Goal: Answer question/provide support

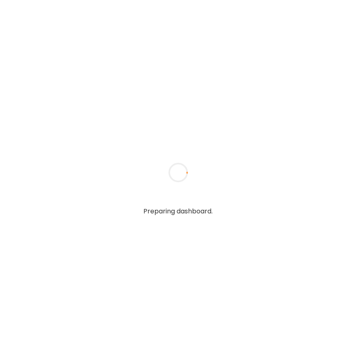
type textarea "**********"
type input "**********"
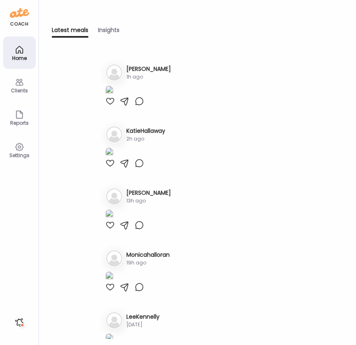
click at [12, 80] on div "Clients" at bounding box center [19, 85] width 32 height 32
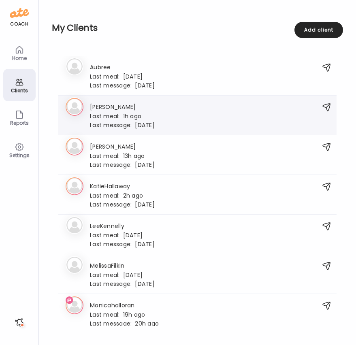
click at [152, 114] on div "Last meal: 1h ago" at bounding box center [122, 115] width 65 height 7
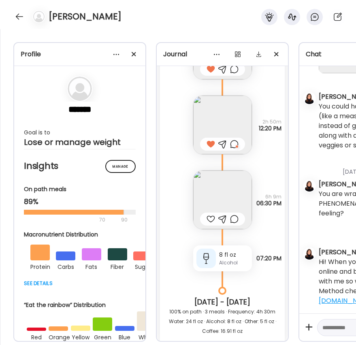
scroll to position [7271, 0]
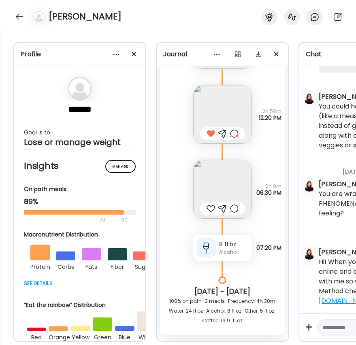
click at [232, 179] on img at bounding box center [222, 189] width 59 height 59
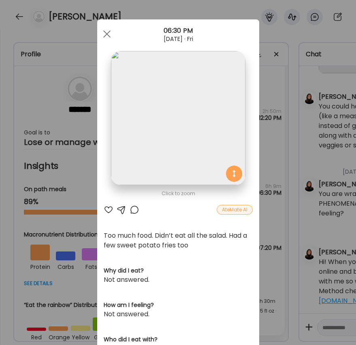
click at [107, 209] on div at bounding box center [109, 210] width 10 height 10
click at [132, 210] on div at bounding box center [135, 210] width 10 height 10
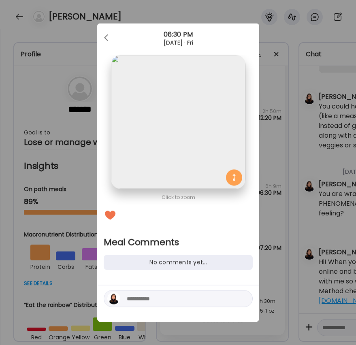
click at [160, 300] on textarea at bounding box center [181, 299] width 109 height 10
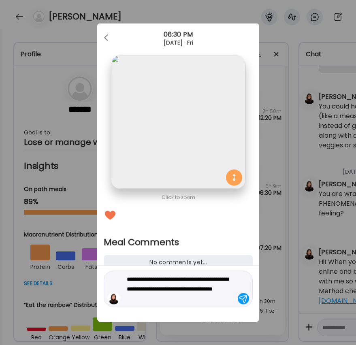
type textarea "**********"
click at [246, 300] on div at bounding box center [243, 298] width 11 height 11
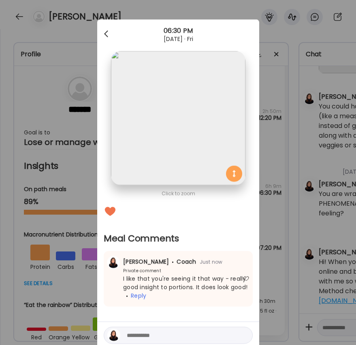
click at [104, 31] on div at bounding box center [107, 34] width 16 height 16
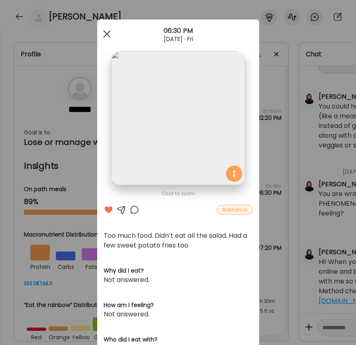
click at [109, 35] on div at bounding box center [107, 34] width 16 height 16
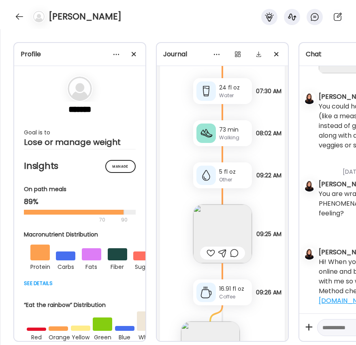
scroll to position [7598, 0]
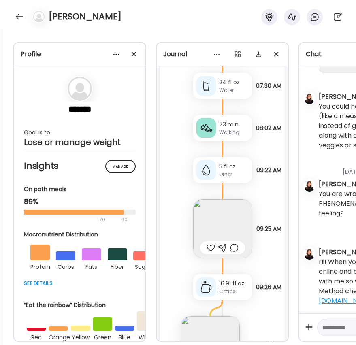
click at [223, 225] on img at bounding box center [222, 228] width 59 height 59
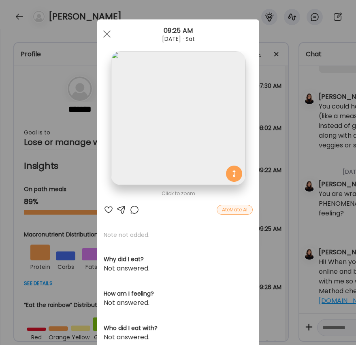
click at [107, 210] on div at bounding box center [109, 210] width 10 height 10
click at [106, 32] on div at bounding box center [107, 34] width 16 height 16
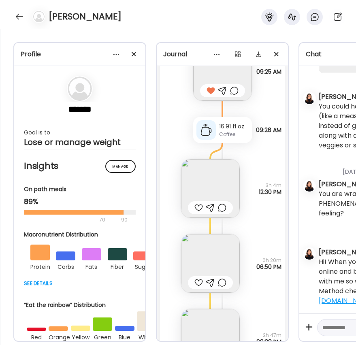
scroll to position [7774, 0]
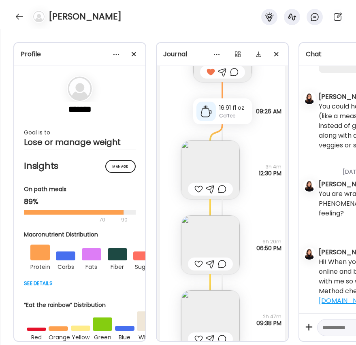
click at [199, 175] on img at bounding box center [210, 170] width 59 height 59
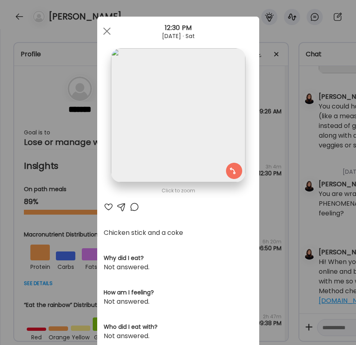
scroll to position [4, 0]
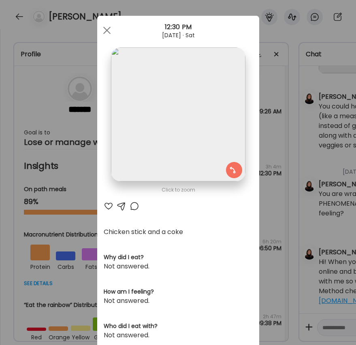
click at [107, 207] on div at bounding box center [109, 206] width 10 height 10
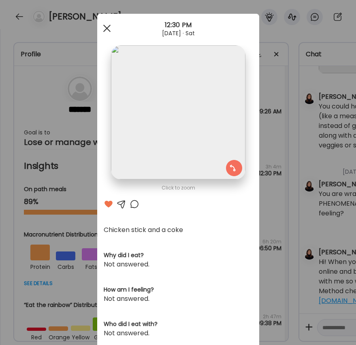
click at [109, 28] on div at bounding box center [107, 28] width 16 height 16
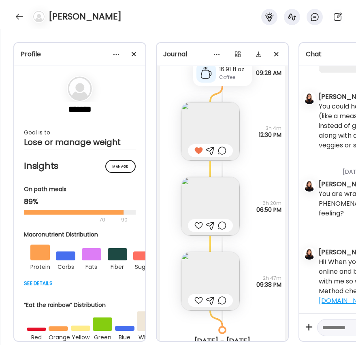
scroll to position [7811, 0]
click at [211, 201] on img at bounding box center [210, 207] width 59 height 59
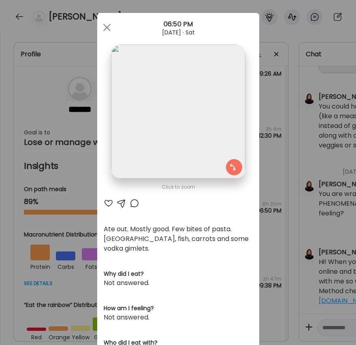
scroll to position [5, 0]
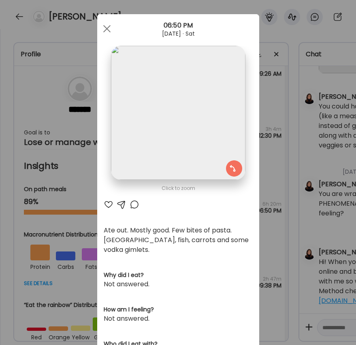
click at [135, 204] on div at bounding box center [135, 205] width 10 height 10
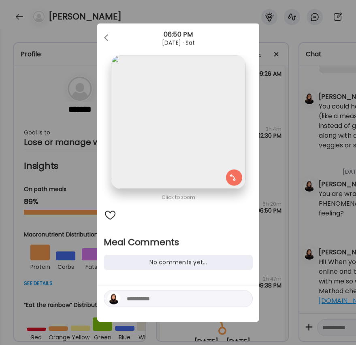
scroll to position [0, 0]
click at [156, 301] on textarea at bounding box center [181, 299] width 109 height 10
click at [110, 214] on div at bounding box center [110, 215] width 13 height 13
click at [105, 34] on div at bounding box center [107, 38] width 16 height 16
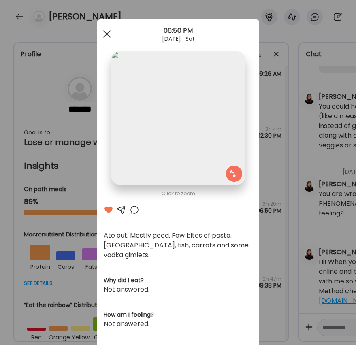
click at [107, 32] on div at bounding box center [107, 34] width 16 height 16
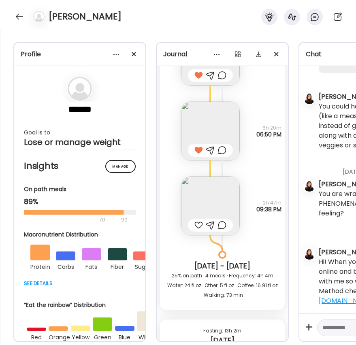
scroll to position [7926, 0]
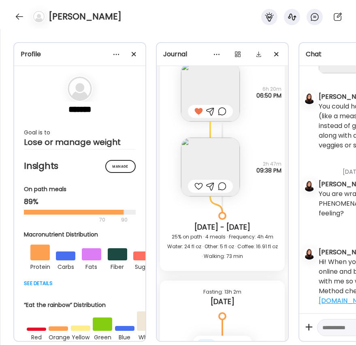
click at [198, 186] on div at bounding box center [198, 187] width 9 height 10
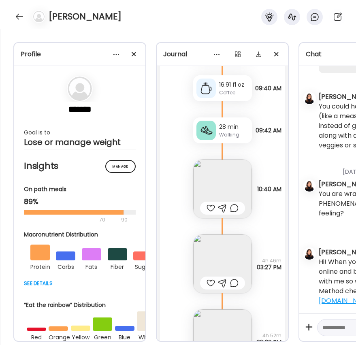
scroll to position [8272, 0]
click at [211, 207] on div at bounding box center [211, 208] width 9 height 10
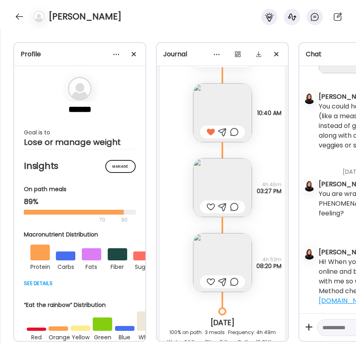
scroll to position [8348, 0]
click at [208, 207] on div at bounding box center [211, 206] width 9 height 10
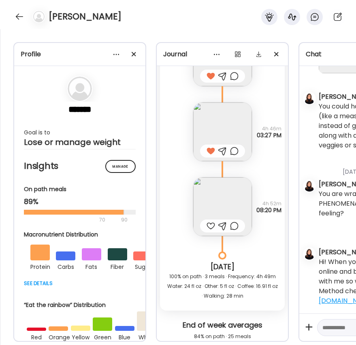
scroll to position [8404, 0]
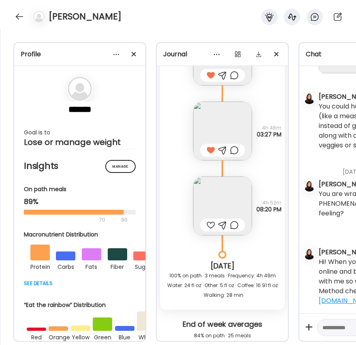
click at [217, 205] on img at bounding box center [222, 206] width 59 height 59
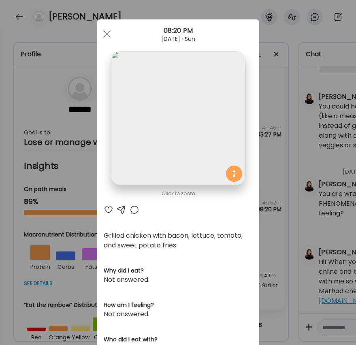
click at [107, 211] on div at bounding box center [109, 210] width 10 height 10
click at [105, 32] on span at bounding box center [106, 33] width 7 height 7
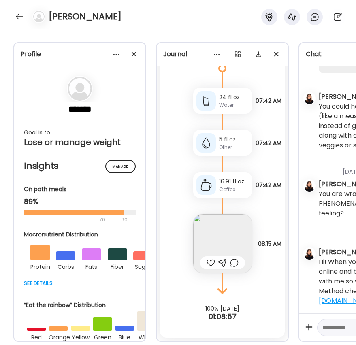
scroll to position [8770, 0]
click at [208, 261] on div at bounding box center [211, 263] width 9 height 10
click at [336, 330] on textarea at bounding box center [363, 328] width 80 height 10
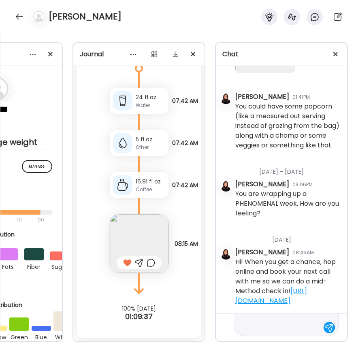
scroll to position [58, 0]
type textarea "**********"
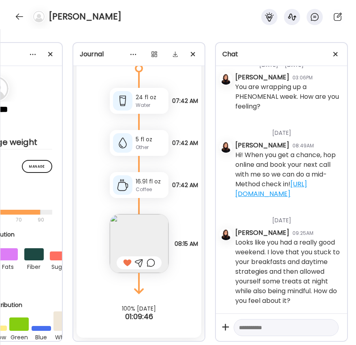
scroll to position [2959, 0]
click at [16, 15] on div at bounding box center [19, 16] width 13 height 13
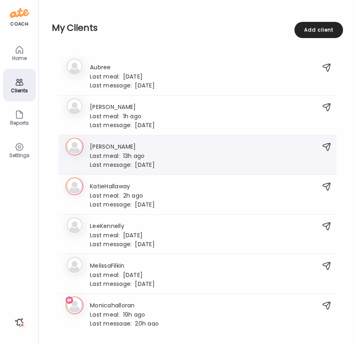
click at [127, 153] on div "Last meal: 13h ago" at bounding box center [122, 155] width 65 height 7
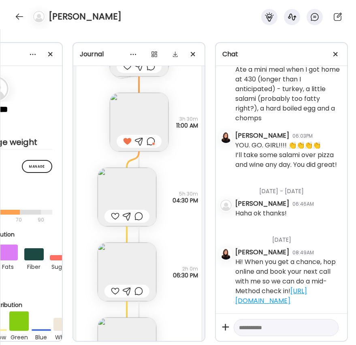
scroll to position [7057, 0]
click at [129, 200] on img at bounding box center [127, 198] width 59 height 59
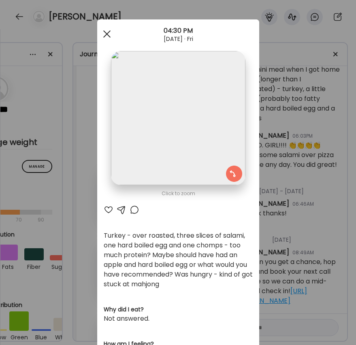
click at [105, 32] on span at bounding box center [106, 33] width 7 height 7
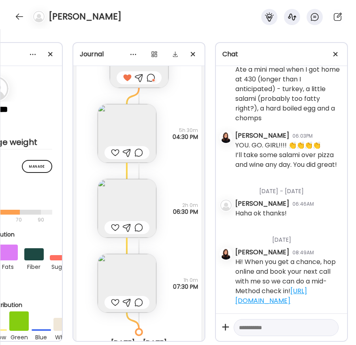
scroll to position [7122, 0]
click at [134, 199] on img at bounding box center [127, 208] width 59 height 59
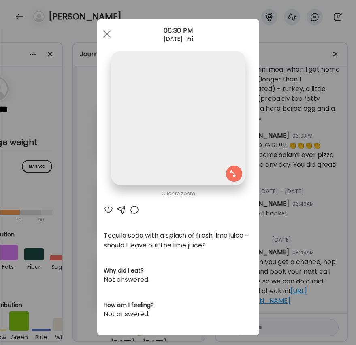
scroll to position [0, 0]
click at [108, 30] on div at bounding box center [107, 34] width 16 height 16
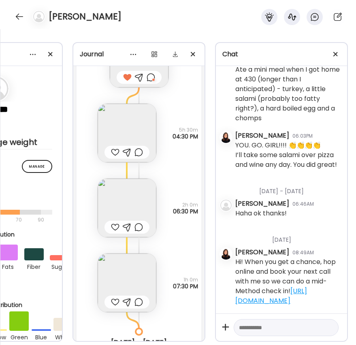
click at [122, 265] on img at bounding box center [127, 283] width 59 height 59
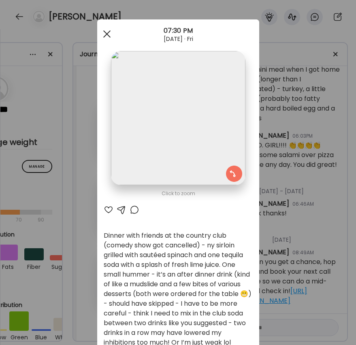
scroll to position [0, 0]
click at [105, 32] on span at bounding box center [106, 33] width 7 height 7
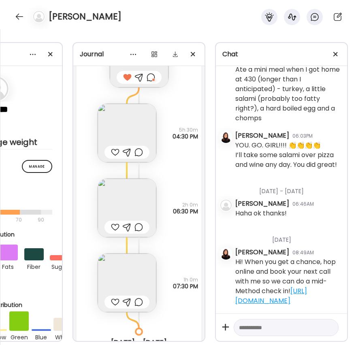
click at [121, 132] on img at bounding box center [127, 133] width 59 height 59
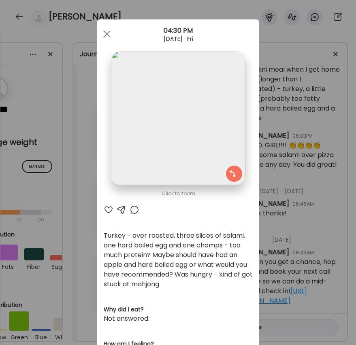
click at [109, 209] on div at bounding box center [109, 210] width 10 height 10
click at [133, 209] on div at bounding box center [135, 210] width 10 height 10
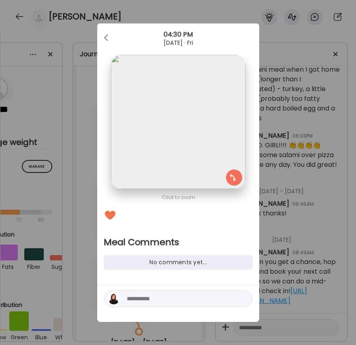
click at [169, 301] on textarea at bounding box center [181, 299] width 109 height 10
click at [109, 36] on div at bounding box center [107, 38] width 16 height 16
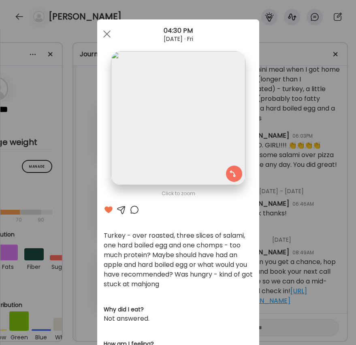
click at [134, 211] on div at bounding box center [135, 210] width 10 height 10
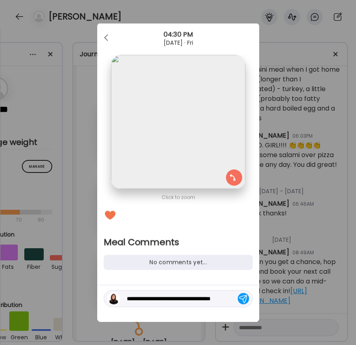
click at [231, 298] on textarea "**********" at bounding box center [181, 299] width 109 height 10
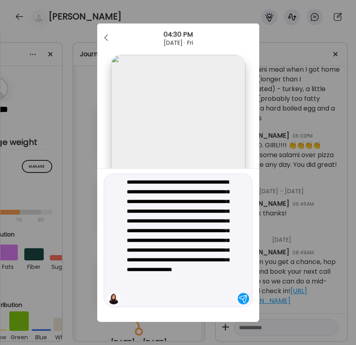
type textarea "**********"
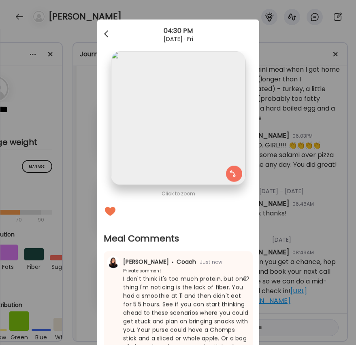
click at [104, 30] on div at bounding box center [107, 34] width 16 height 16
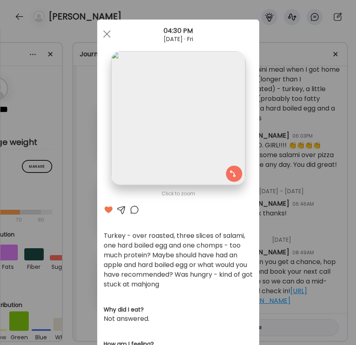
click at [110, 34] on div at bounding box center [107, 34] width 16 height 16
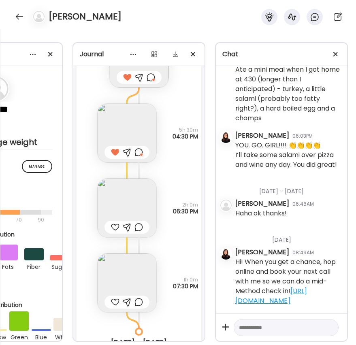
click at [130, 207] on img at bounding box center [127, 208] width 59 height 59
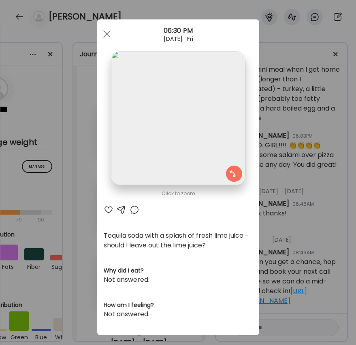
click at [134, 209] on div at bounding box center [135, 210] width 10 height 10
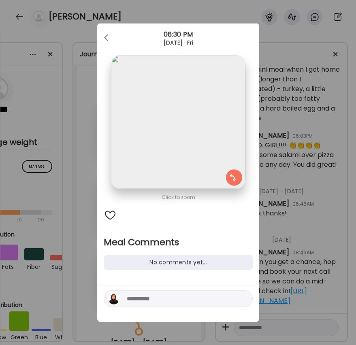
click at [148, 302] on textarea at bounding box center [181, 299] width 109 height 10
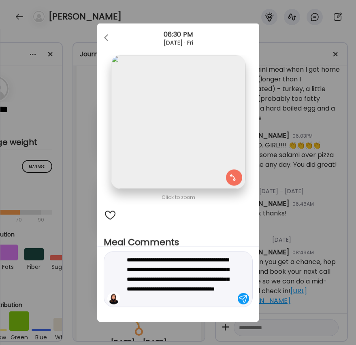
type textarea "**********"
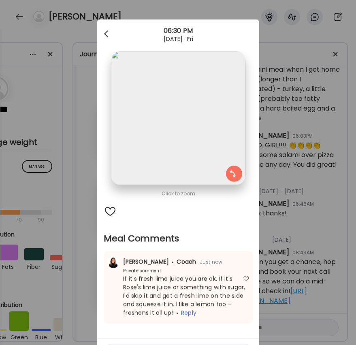
click at [105, 34] on div at bounding box center [107, 34] width 16 height 16
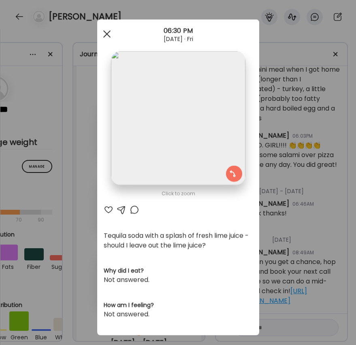
click at [110, 35] on div at bounding box center [107, 34] width 16 height 16
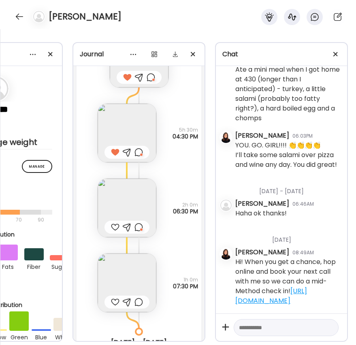
click at [132, 280] on img at bounding box center [127, 283] width 59 height 59
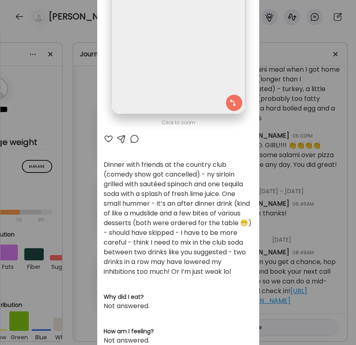
scroll to position [73, 0]
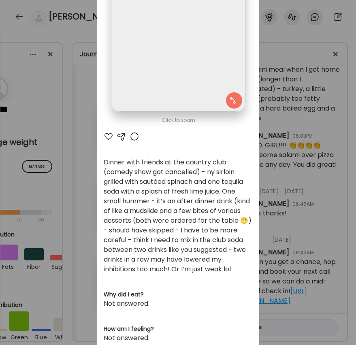
click at [109, 139] on div at bounding box center [109, 137] width 10 height 10
click at [135, 136] on div at bounding box center [135, 137] width 10 height 10
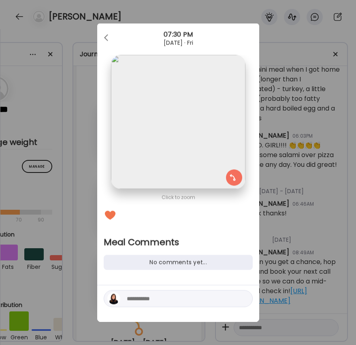
scroll to position [0, 0]
click at [175, 299] on textarea at bounding box center [181, 299] width 109 height 10
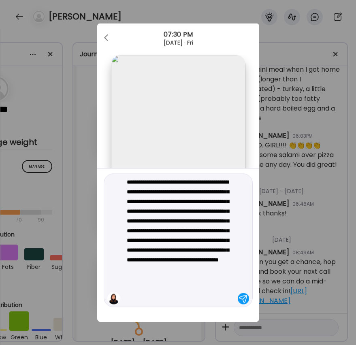
type textarea "**********"
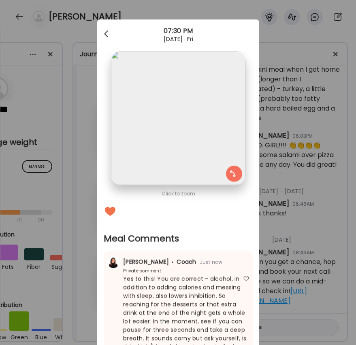
click at [106, 32] on div at bounding box center [107, 34] width 16 height 16
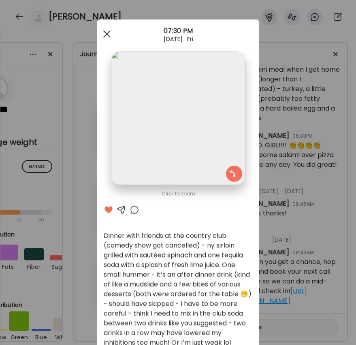
click at [106, 34] on div at bounding box center [107, 34] width 16 height 16
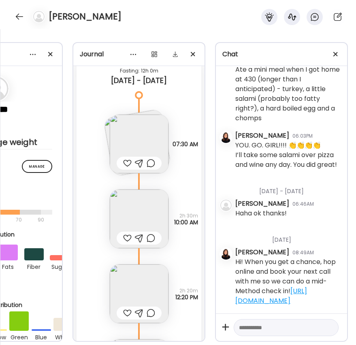
scroll to position [7454, 0]
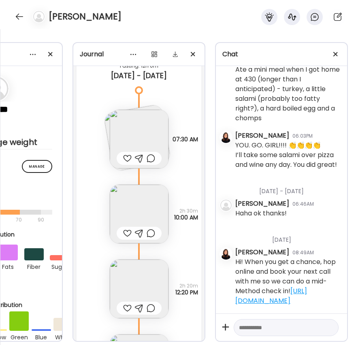
click at [132, 140] on img at bounding box center [139, 139] width 59 height 59
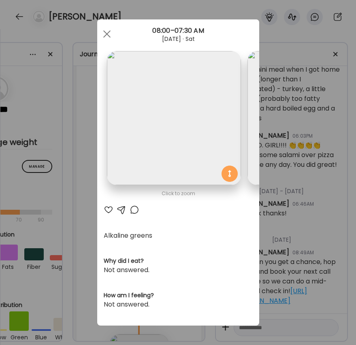
scroll to position [0, 0]
click at [108, 208] on div at bounding box center [109, 210] width 10 height 10
click at [107, 34] on span at bounding box center [106, 33] width 7 height 7
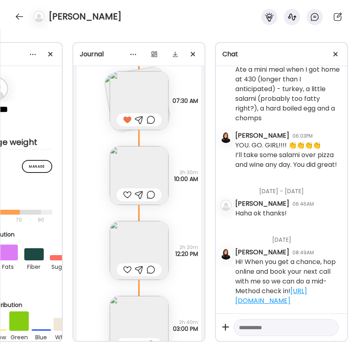
scroll to position [7493, 0]
click at [143, 171] on img at bounding box center [139, 175] width 59 height 59
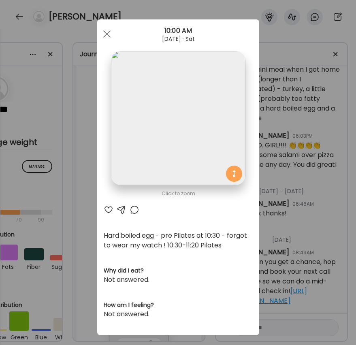
click at [108, 209] on div at bounding box center [109, 210] width 10 height 10
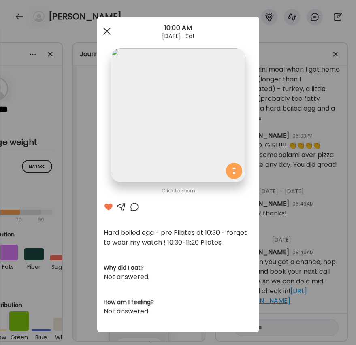
click at [106, 30] on div at bounding box center [107, 31] width 16 height 16
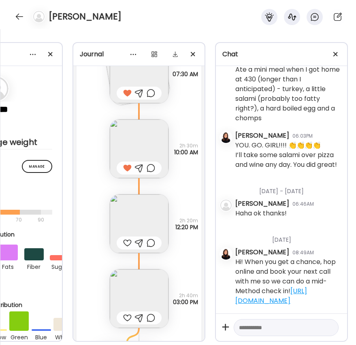
scroll to position [7576, 0]
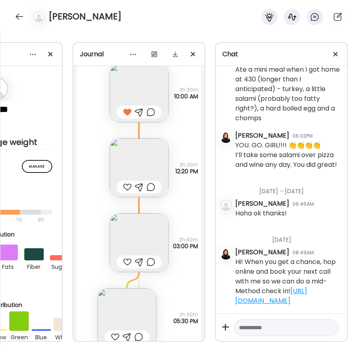
click at [140, 165] on img at bounding box center [139, 168] width 59 height 59
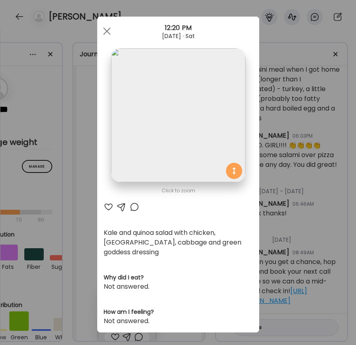
click at [108, 206] on div at bounding box center [109, 207] width 10 height 10
click at [108, 30] on div at bounding box center [107, 31] width 16 height 16
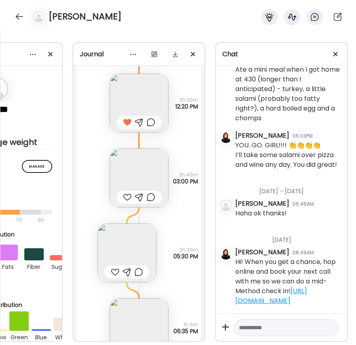
scroll to position [7654, 0]
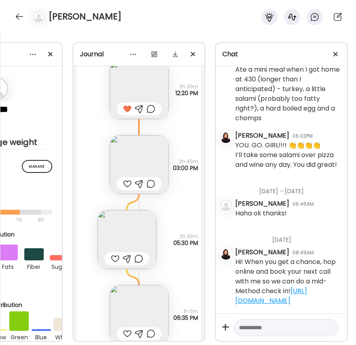
click at [126, 185] on div at bounding box center [127, 184] width 9 height 10
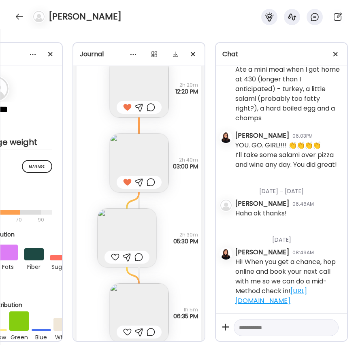
click at [150, 184] on div at bounding box center [151, 182] width 9 height 10
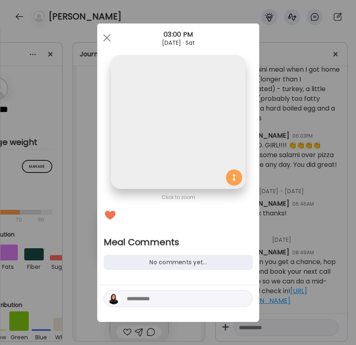
scroll to position [0, 0]
click at [169, 297] on textarea at bounding box center [181, 299] width 109 height 10
type textarea "**********"
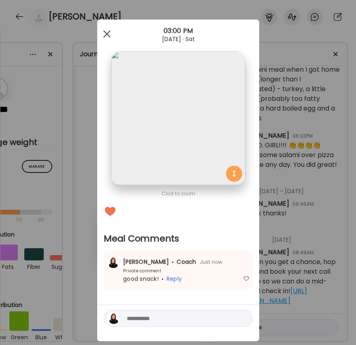
click at [101, 34] on div at bounding box center [107, 34] width 16 height 16
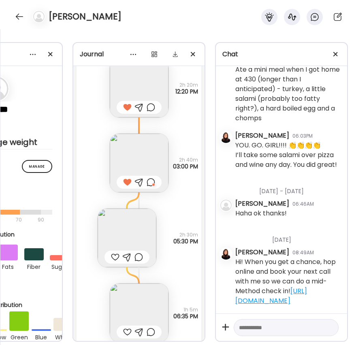
click at [132, 237] on img at bounding box center [127, 238] width 59 height 59
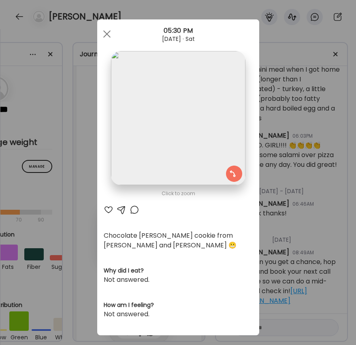
click at [131, 209] on div at bounding box center [135, 210] width 10 height 10
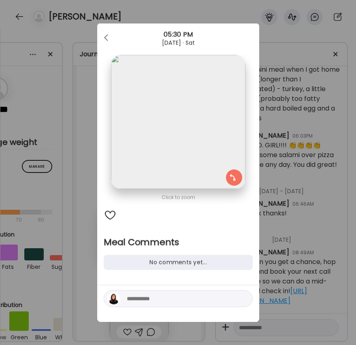
click at [159, 299] on textarea at bounding box center [181, 299] width 109 height 10
click at [146, 297] on textarea at bounding box center [181, 299] width 109 height 10
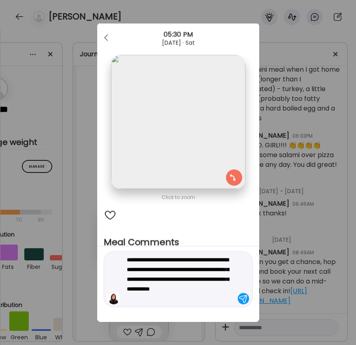
type textarea "**********"
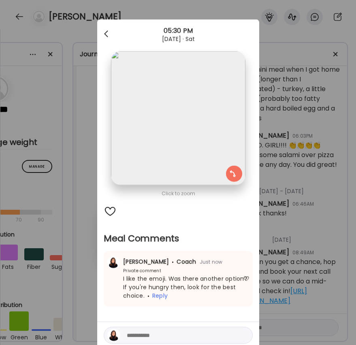
click at [105, 34] on div at bounding box center [107, 34] width 16 height 16
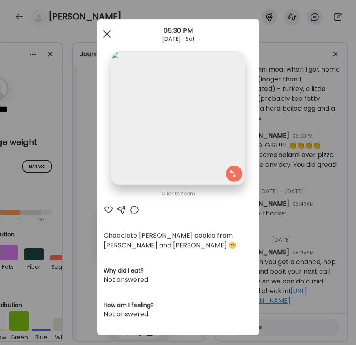
click at [109, 33] on div at bounding box center [107, 34] width 16 height 16
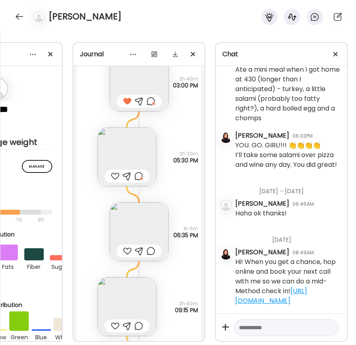
scroll to position [7769, 0]
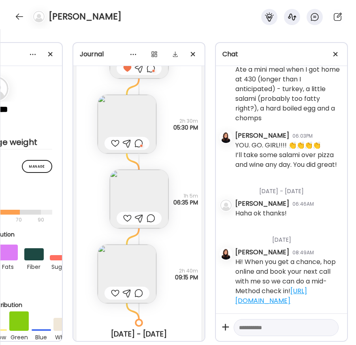
click at [133, 205] on img at bounding box center [139, 199] width 59 height 59
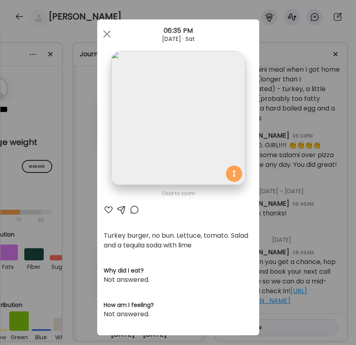
click at [108, 210] on div at bounding box center [109, 210] width 10 height 10
click at [82, 214] on div "Ate Coach Dashboard Wahoo! It’s official Take a moment to set up your Coach Pro…" at bounding box center [178, 172] width 356 height 345
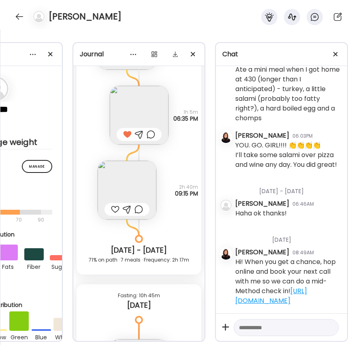
scroll to position [7888, 0]
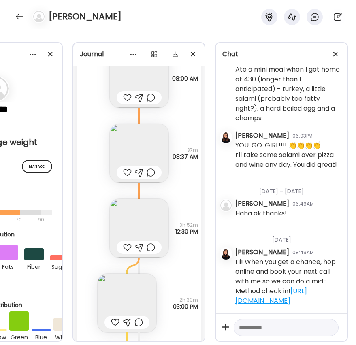
click at [128, 166] on div "Coffee with cashew milk Questions not answered 37m 08:37 AM" at bounding box center [139, 145] width 125 height 75
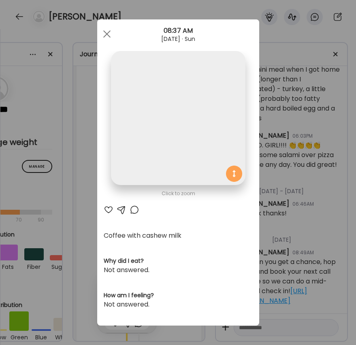
scroll to position [0, 0]
click at [108, 36] on div at bounding box center [107, 34] width 16 height 16
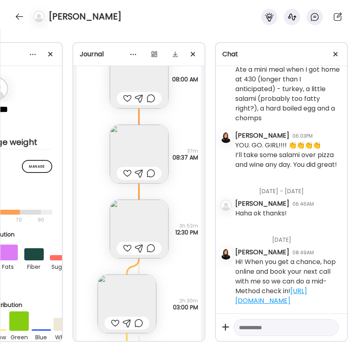
scroll to position [0, 83]
drag, startPoint x: 126, startPoint y: 98, endPoint x: 127, endPoint y: 106, distance: 7.3
click at [126, 98] on div at bounding box center [128, 99] width 9 height 10
click at [127, 173] on div at bounding box center [128, 174] width 9 height 10
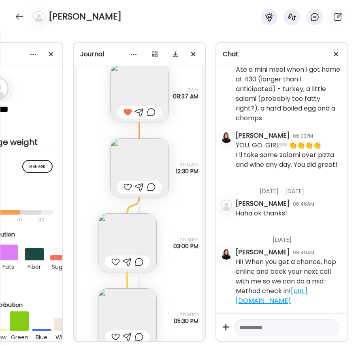
scroll to position [8215, 0]
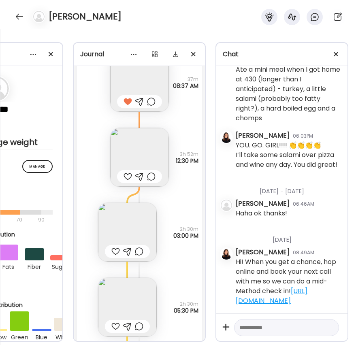
click at [126, 177] on div at bounding box center [128, 177] width 9 height 10
click at [123, 222] on img at bounding box center [127, 232] width 59 height 59
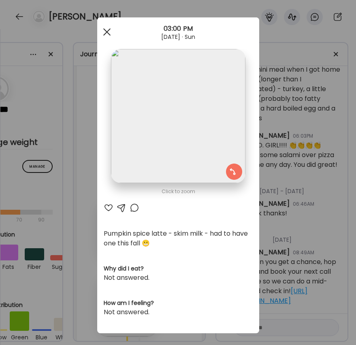
click at [103, 29] on div at bounding box center [107, 32] width 16 height 16
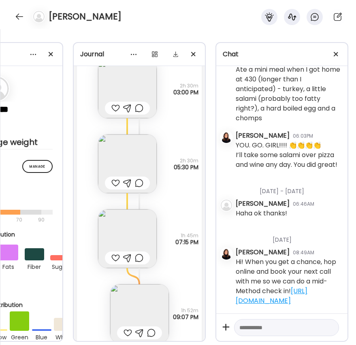
scroll to position [8358, 0]
click at [121, 167] on img at bounding box center [127, 163] width 59 height 59
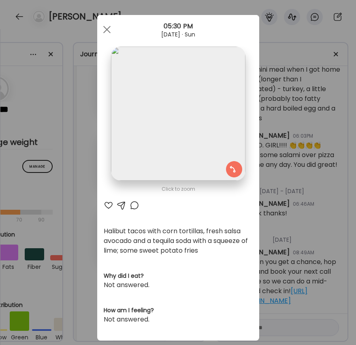
scroll to position [0, 0]
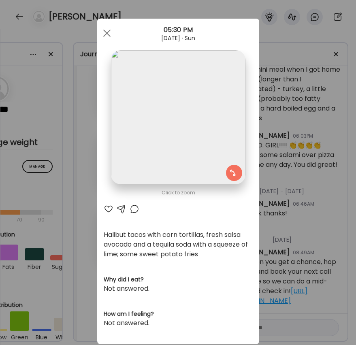
click at [107, 210] on div at bounding box center [109, 209] width 10 height 10
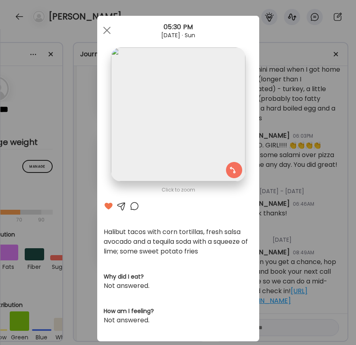
click at [135, 205] on div at bounding box center [135, 206] width 10 height 10
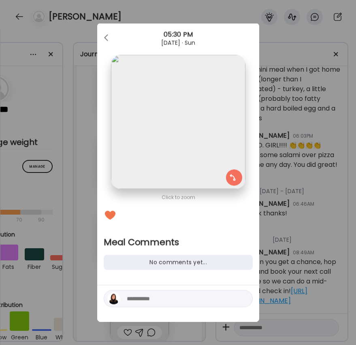
click at [153, 301] on textarea at bounding box center [181, 299] width 109 height 10
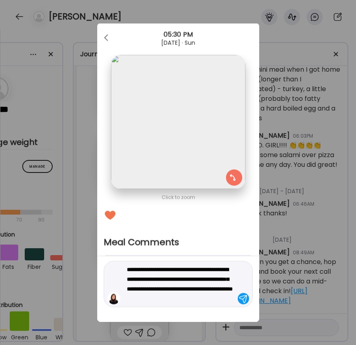
type textarea "**********"
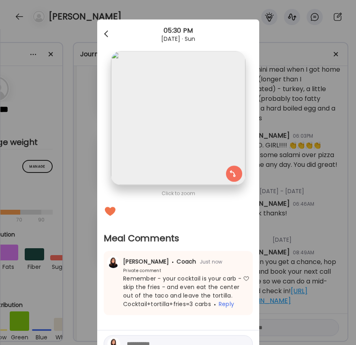
click at [106, 32] on div at bounding box center [107, 34] width 16 height 16
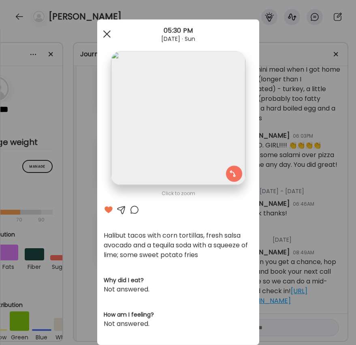
click at [109, 34] on div at bounding box center [107, 34] width 16 height 16
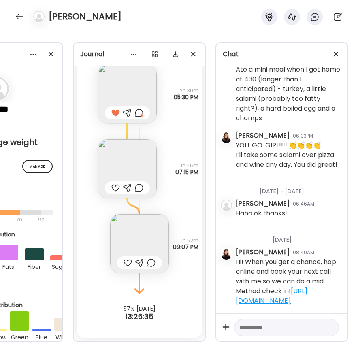
scroll to position [8428, 0]
click at [116, 168] on img at bounding box center [127, 168] width 59 height 59
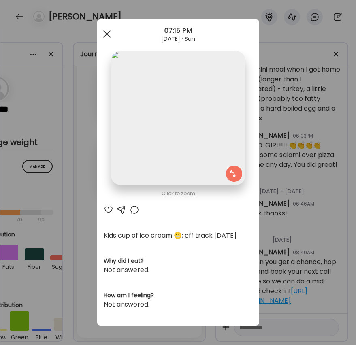
click at [107, 30] on div at bounding box center [107, 34] width 16 height 16
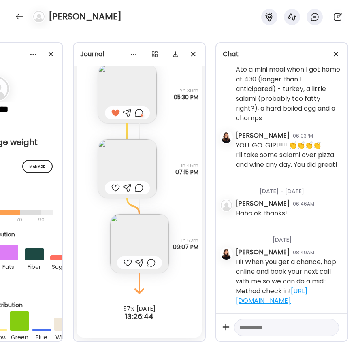
click at [129, 263] on div at bounding box center [128, 263] width 9 height 10
click at [257, 323] on textarea at bounding box center [279, 328] width 80 height 10
type textarea "**********"
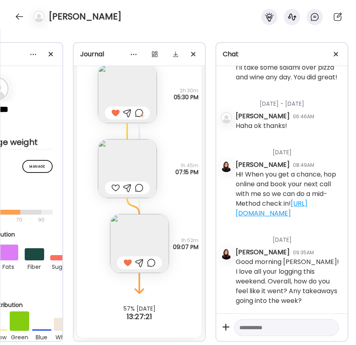
scroll to position [4018, 0]
click at [18, 13] on div at bounding box center [19, 16] width 13 height 13
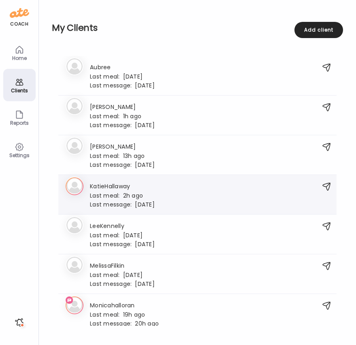
click at [139, 194] on div "Last meal: 2h ago" at bounding box center [122, 195] width 65 height 7
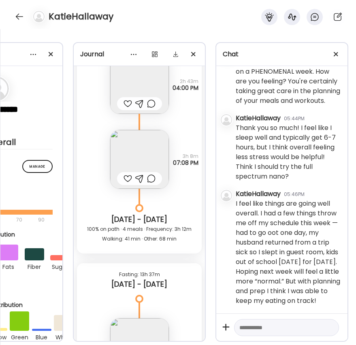
scroll to position [10018, 0]
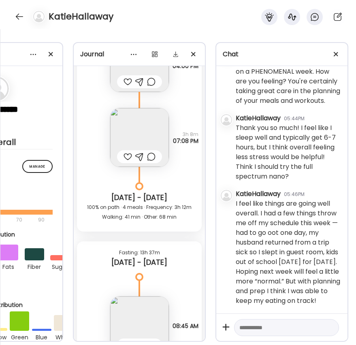
click at [124, 157] on div at bounding box center [128, 157] width 9 height 10
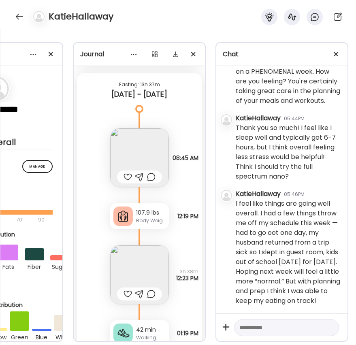
scroll to position [10190, 0]
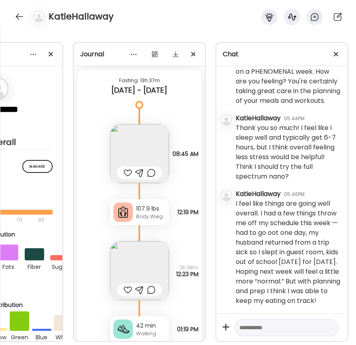
click at [136, 155] on img at bounding box center [139, 153] width 59 height 59
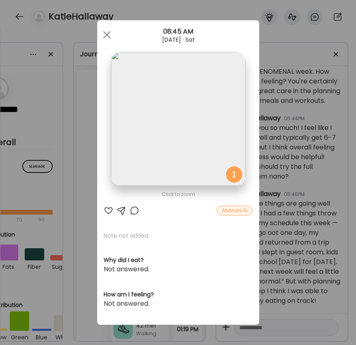
click at [107, 209] on div at bounding box center [109, 211] width 10 height 10
drag, startPoint x: 106, startPoint y: 32, endPoint x: 111, endPoint y: 46, distance: 15.3
click at [107, 32] on div at bounding box center [107, 35] width 16 height 16
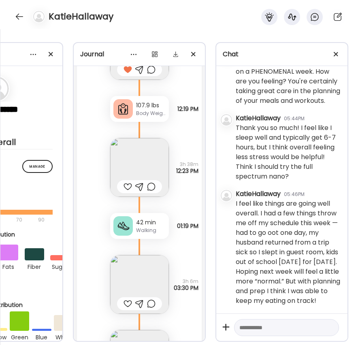
scroll to position [10295, 0]
click at [146, 160] on img at bounding box center [139, 166] width 59 height 59
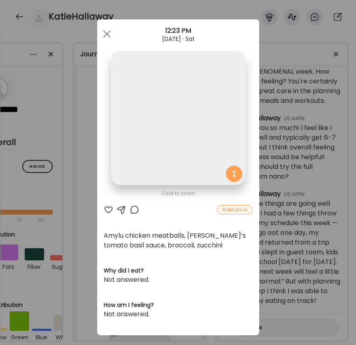
scroll to position [1, 0]
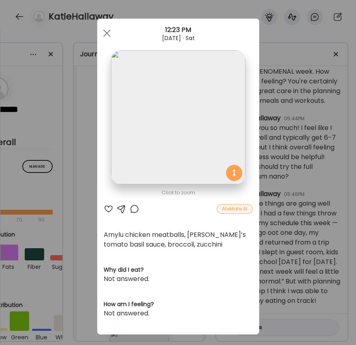
click at [108, 209] on div at bounding box center [109, 209] width 10 height 10
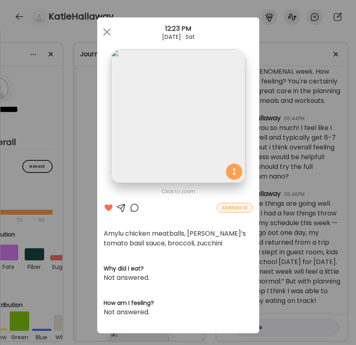
scroll to position [5, 0]
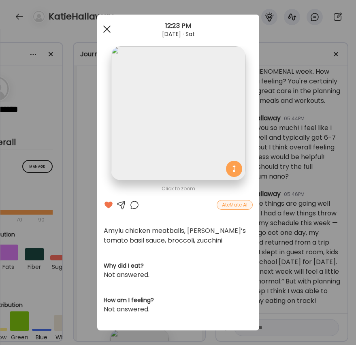
click at [107, 29] on span at bounding box center [106, 29] width 7 height 7
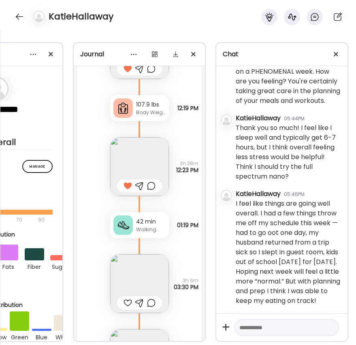
click at [126, 300] on div at bounding box center [128, 303] width 9 height 10
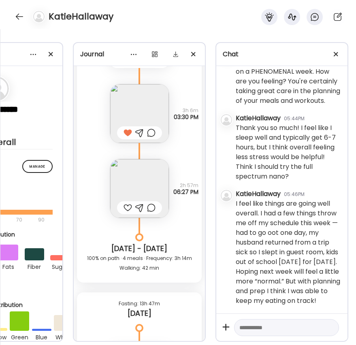
scroll to position [10466, 0]
click at [135, 183] on img at bounding box center [139, 187] width 59 height 59
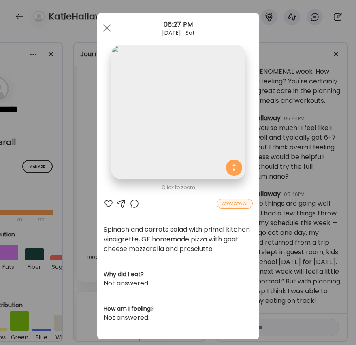
scroll to position [5, 0]
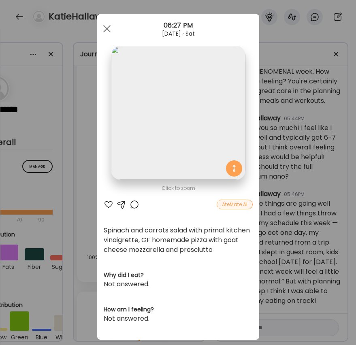
click at [109, 204] on div at bounding box center [109, 205] width 10 height 10
click at [133, 205] on div at bounding box center [135, 205] width 10 height 10
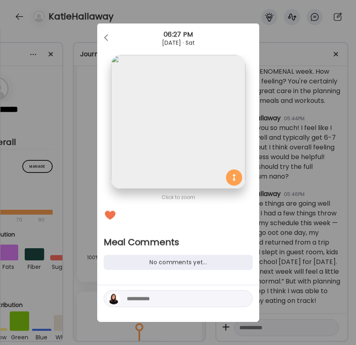
scroll to position [0, 0]
click at [182, 299] on textarea at bounding box center [181, 299] width 109 height 10
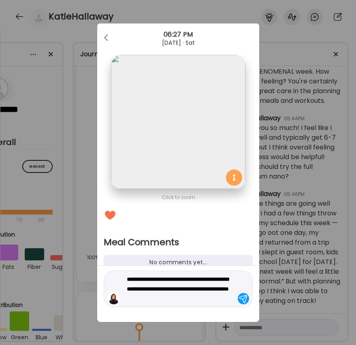
type textarea "**********"
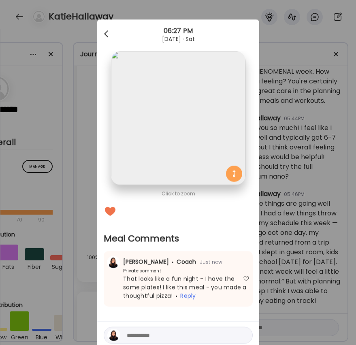
click at [106, 33] on div at bounding box center [107, 34] width 16 height 16
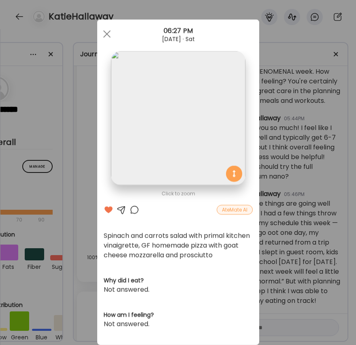
click at [93, 83] on div "Ate Coach Dashboard Wahoo! It’s official Take a moment to set up your Coach Pro…" at bounding box center [178, 172] width 356 height 345
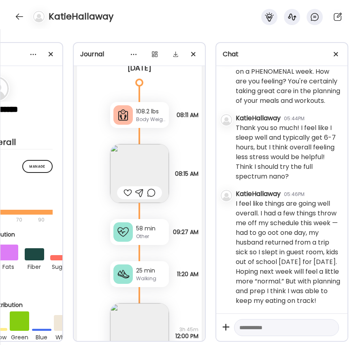
scroll to position [10711, 0]
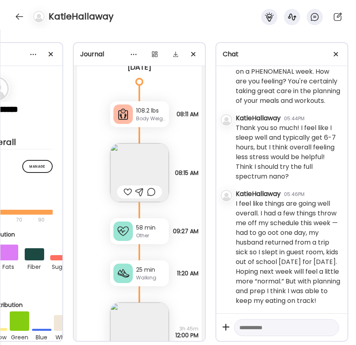
click at [127, 175] on img at bounding box center [139, 172] width 59 height 59
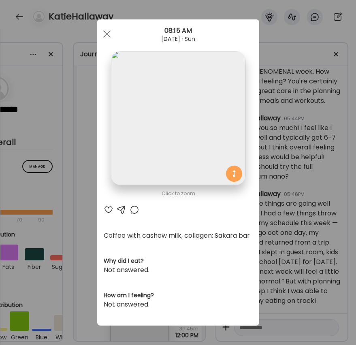
click at [108, 209] on div at bounding box center [109, 210] width 10 height 10
click at [90, 212] on div "Ate Coach Dashboard Wahoo! It’s official Take a moment to set up your Coach Pro…" at bounding box center [178, 172] width 356 height 345
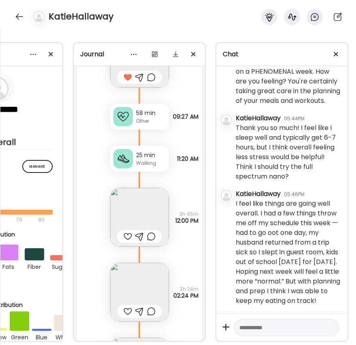
scroll to position [10828, 0]
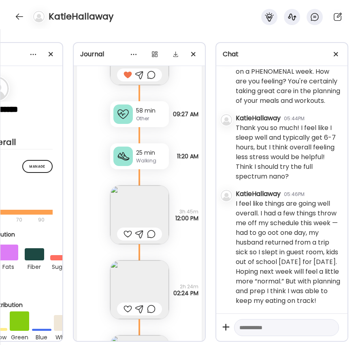
click at [139, 213] on img at bounding box center [139, 215] width 59 height 59
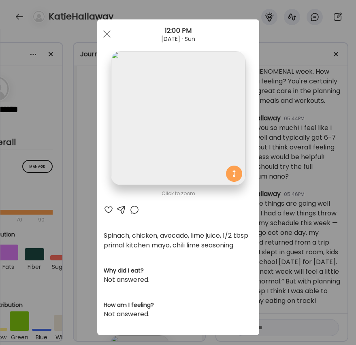
click at [108, 209] on div at bounding box center [109, 210] width 10 height 10
click at [91, 234] on div "Ate Coach Dashboard Wahoo! It’s official Take a moment to set up your Coach Pro…" at bounding box center [178, 172] width 356 height 345
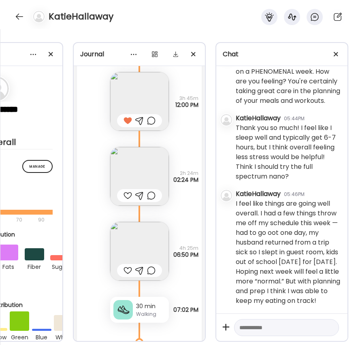
scroll to position [10950, 0]
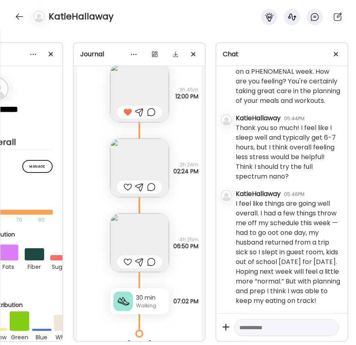
click at [128, 185] on div at bounding box center [128, 187] width 9 height 10
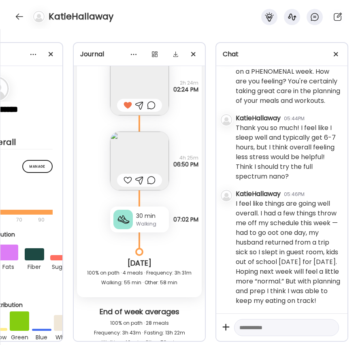
scroll to position [11033, 0]
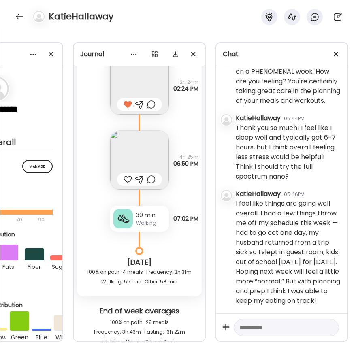
click at [128, 165] on img at bounding box center [139, 160] width 59 height 59
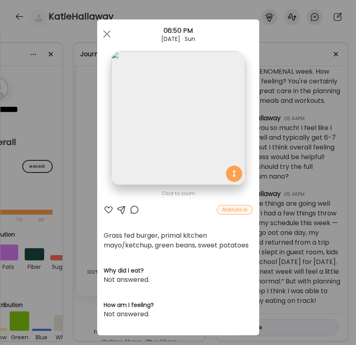
click at [108, 209] on div at bounding box center [109, 210] width 10 height 10
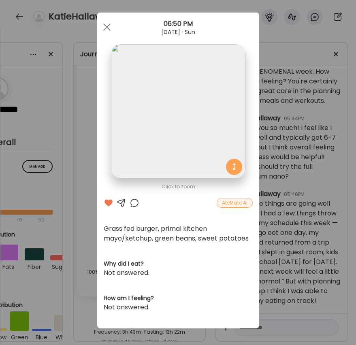
click at [90, 217] on div "Ate Coach Dashboard Wahoo! It’s official Take a moment to set up your Coach Pro…" at bounding box center [178, 172] width 356 height 345
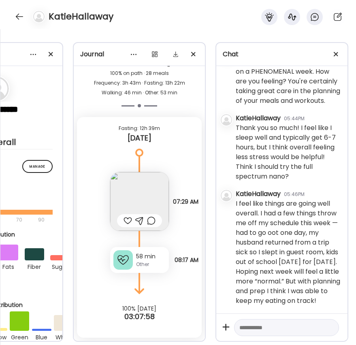
scroll to position [11282, 0]
click at [124, 222] on div at bounding box center [128, 221] width 9 height 10
click at [128, 210] on img at bounding box center [139, 201] width 59 height 59
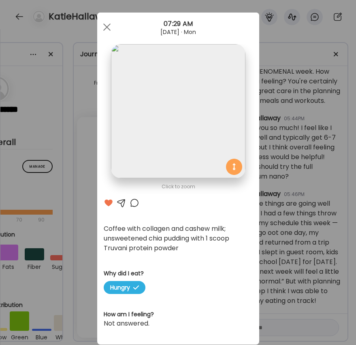
click at [274, 244] on div "Ate Coach Dashboard Wahoo! It’s official Take a moment to set up your Coach Pro…" at bounding box center [178, 172] width 356 height 345
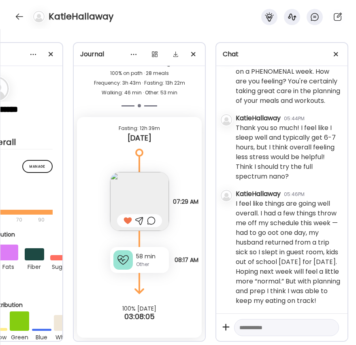
click at [261, 329] on textarea at bounding box center [279, 328] width 80 height 10
type textarea "**********"
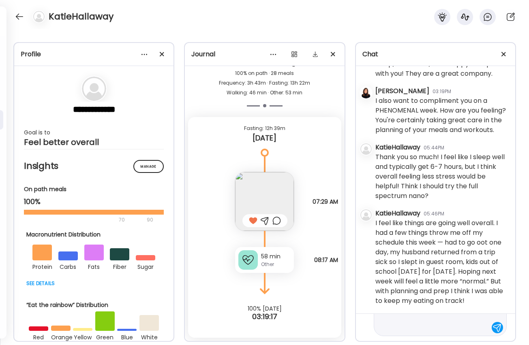
scroll to position [2223, 0]
click at [356, 325] on textarea "**********" at bounding box center [433, 303] width 108 height 58
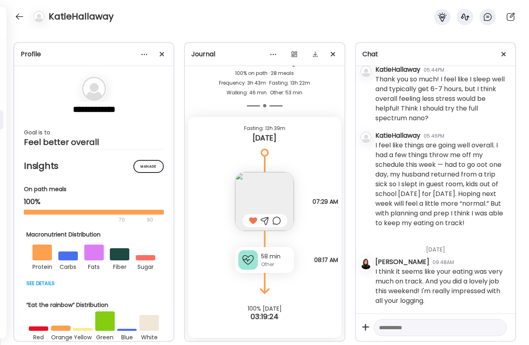
scroll to position [2308, 0]
click at [356, 327] on textarea at bounding box center [433, 328] width 108 height 10
click at [356, 320] on textarea "**********" at bounding box center [433, 294] width 108 height 78
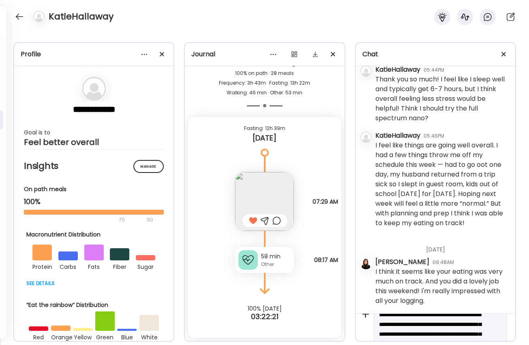
scroll to position [0, 0]
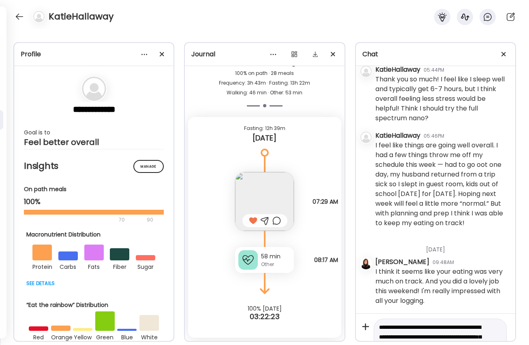
drag, startPoint x: 425, startPoint y: 331, endPoint x: 451, endPoint y: 337, distance: 26.5
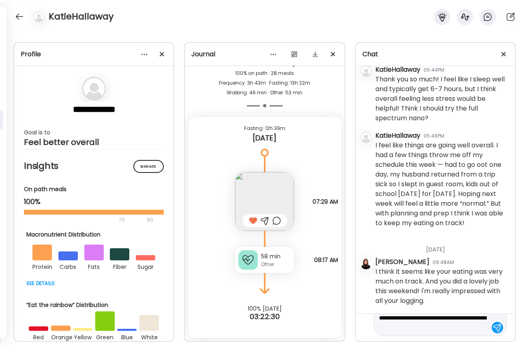
scroll to position [19, 0]
type textarea "**********"
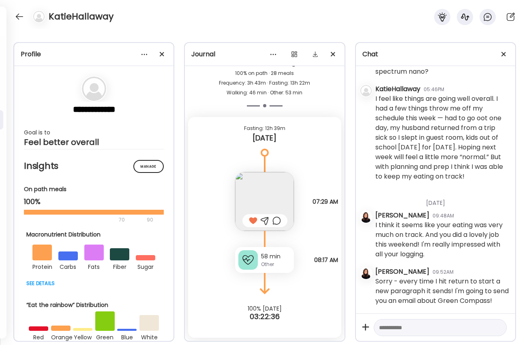
scroll to position [2357, 0]
click at [22, 18] on div at bounding box center [19, 16] width 13 height 13
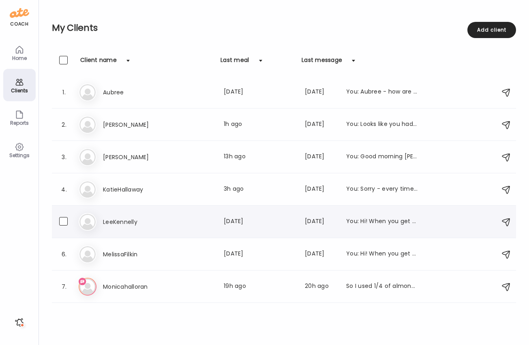
click at [136, 226] on h3 "LeeKennelly" at bounding box center [138, 222] width 71 height 10
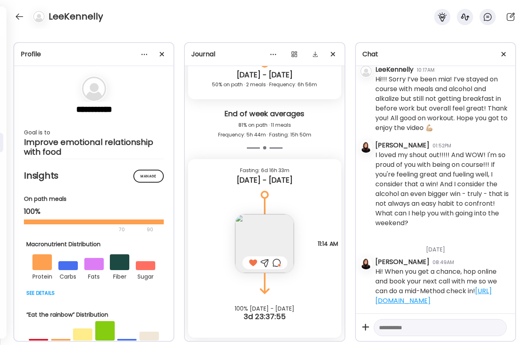
scroll to position [2073, 0]
click at [15, 15] on div at bounding box center [19, 16] width 13 height 13
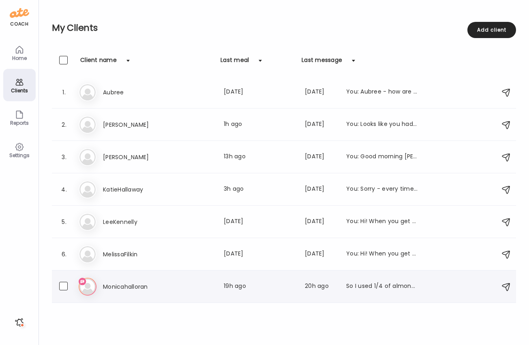
click at [143, 282] on h3 "Monicahalloran" at bounding box center [138, 287] width 71 height 10
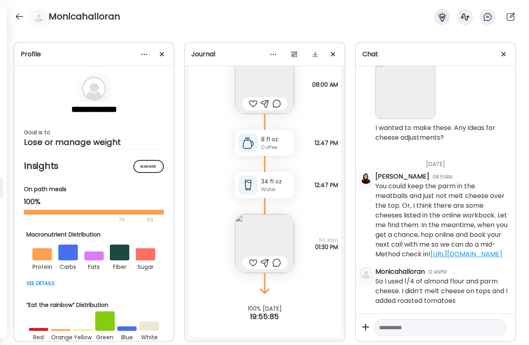
scroll to position [6, 0]
click at [356, 331] on textarea at bounding box center [433, 328] width 108 height 10
type textarea "**********"
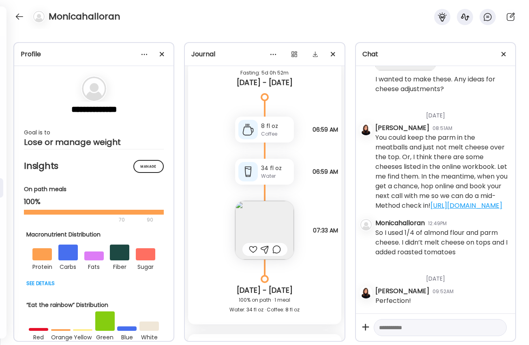
scroll to position [2759, 0]
click at [252, 251] on div at bounding box center [253, 251] width 9 height 10
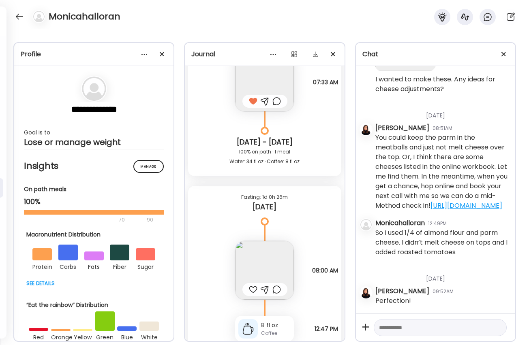
scroll to position [2886, 0]
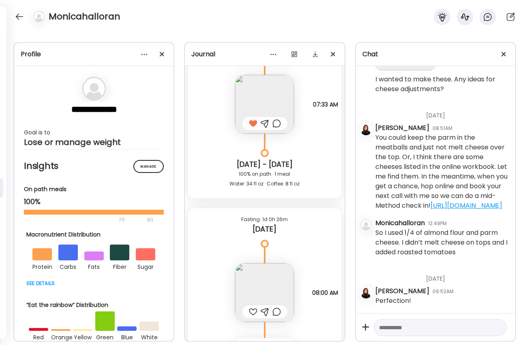
click at [273, 98] on img at bounding box center [264, 104] width 59 height 59
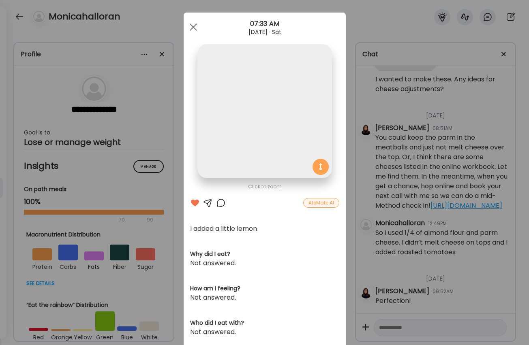
click at [273, 98] on img at bounding box center [264, 111] width 134 height 134
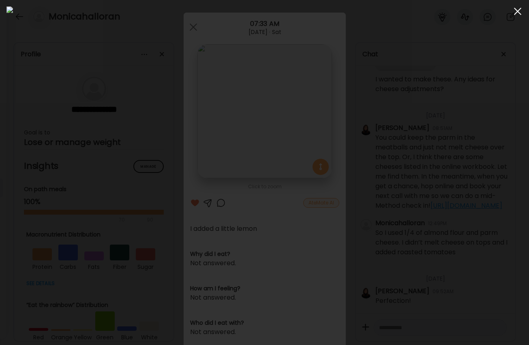
click at [356, 13] on div at bounding box center [517, 11] width 16 height 16
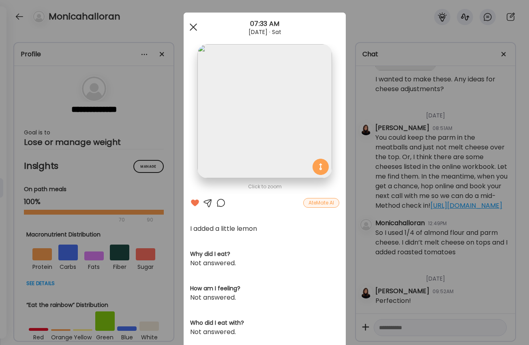
click at [193, 28] on span at bounding box center [192, 26] width 7 height 7
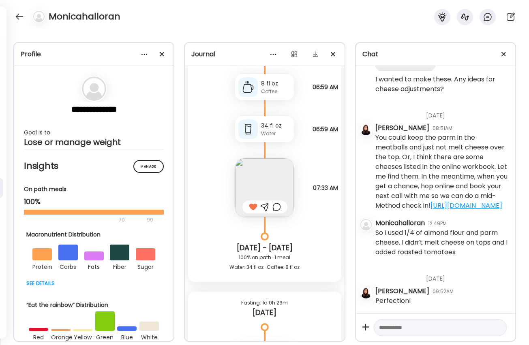
scroll to position [2799, 0]
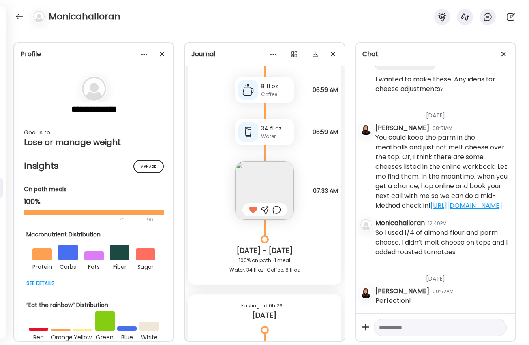
click at [278, 211] on div at bounding box center [276, 210] width 9 height 10
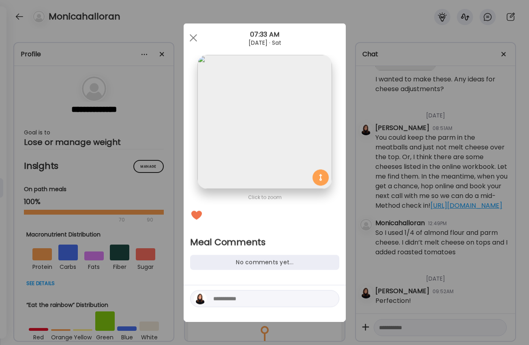
scroll to position [0, 0]
click at [247, 300] on textarea at bounding box center [267, 299] width 109 height 10
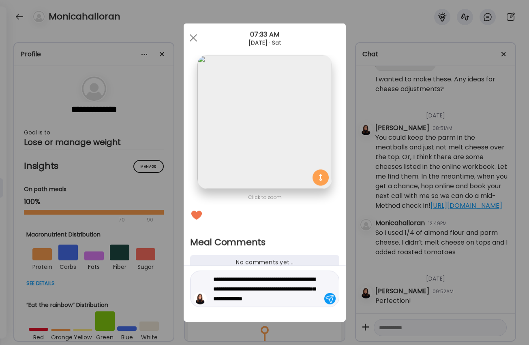
type textarea "**********"
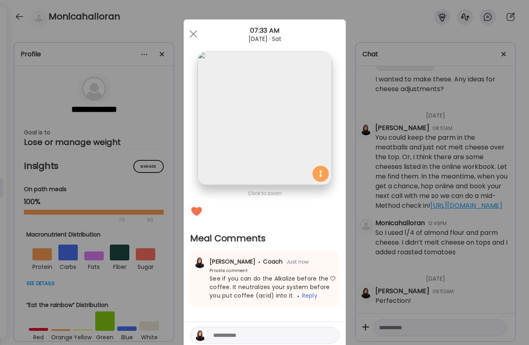
click at [356, 143] on div "Ate Coach Dashboard Wahoo! It’s official Take a moment to set up your Coach Pro…" at bounding box center [264, 172] width 529 height 345
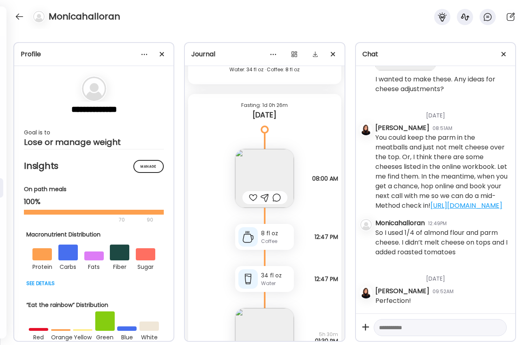
scroll to position [3001, 0]
click at [254, 180] on img at bounding box center [264, 176] width 59 height 59
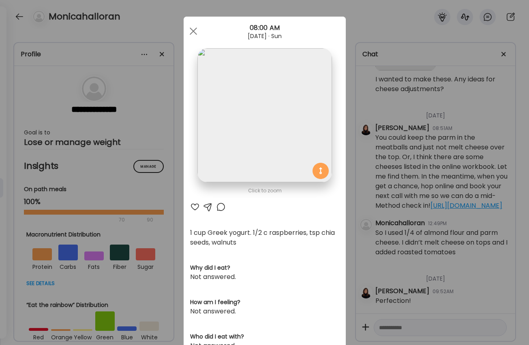
scroll to position [0, 0]
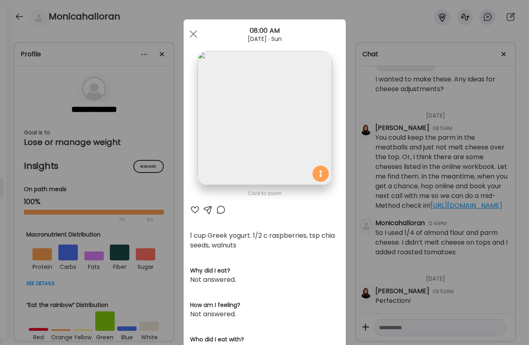
click at [195, 210] on div at bounding box center [195, 210] width 10 height 10
click at [177, 203] on div "Ate Coach Dashboard Wahoo! It’s official Take a moment to set up your Coach Pro…" at bounding box center [264, 172] width 529 height 345
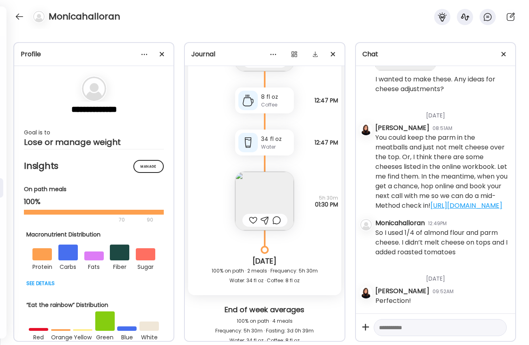
scroll to position [3135, 0]
click at [269, 199] on img at bounding box center [264, 202] width 59 height 59
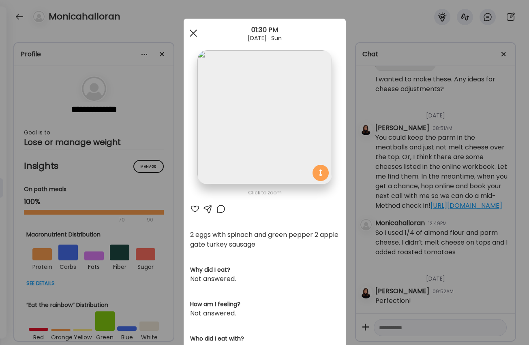
click at [190, 29] on div at bounding box center [193, 33] width 16 height 16
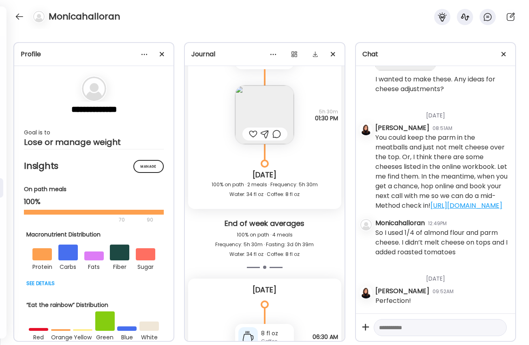
scroll to position [3226, 0]
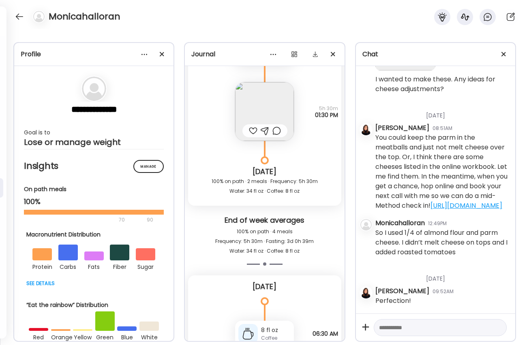
click at [251, 130] on div at bounding box center [253, 131] width 9 height 10
click at [279, 130] on div at bounding box center [276, 131] width 9 height 10
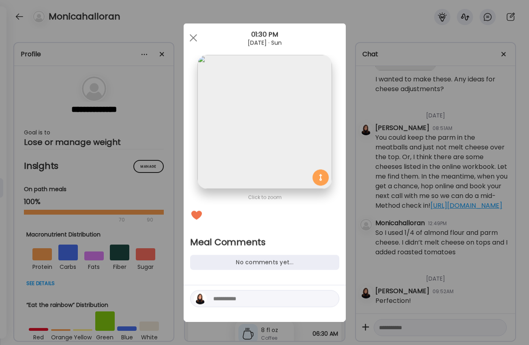
scroll to position [0, 0]
click at [265, 303] on textarea at bounding box center [267, 299] width 109 height 10
type textarea "**********"
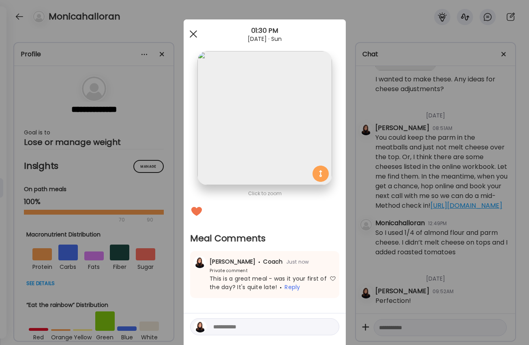
click at [194, 34] on div at bounding box center [193, 34] width 16 height 16
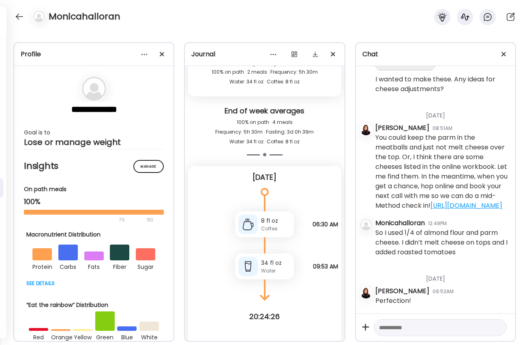
scroll to position [3335, 0]
click at [356, 327] on textarea at bounding box center [433, 328] width 108 height 10
type textarea "**********"
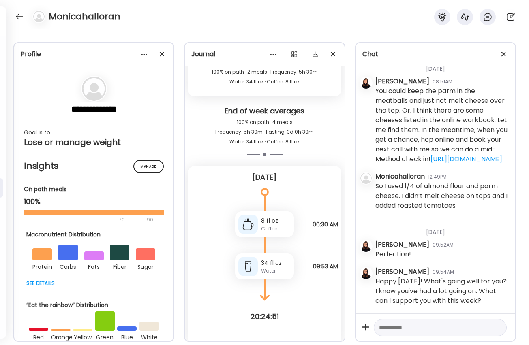
scroll to position [1971, 0]
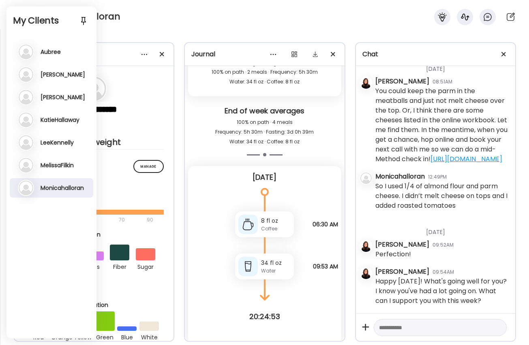
click at [147, 30] on div "**********" at bounding box center [264, 187] width 529 height 316
click at [188, 17] on div "Monicahalloran" at bounding box center [264, 14] width 529 height 29
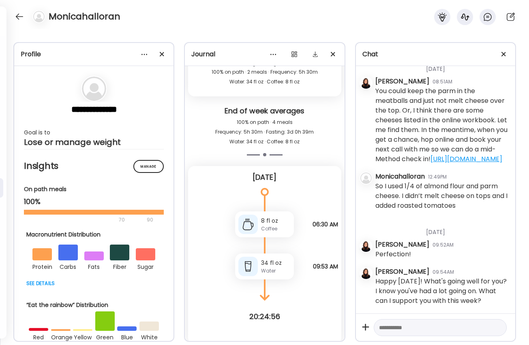
click at [26, 14] on div "Monicahalloran" at bounding box center [264, 14] width 529 height 29
click at [20, 18] on div at bounding box center [19, 16] width 13 height 13
